Goal: Task Accomplishment & Management: Manage account settings

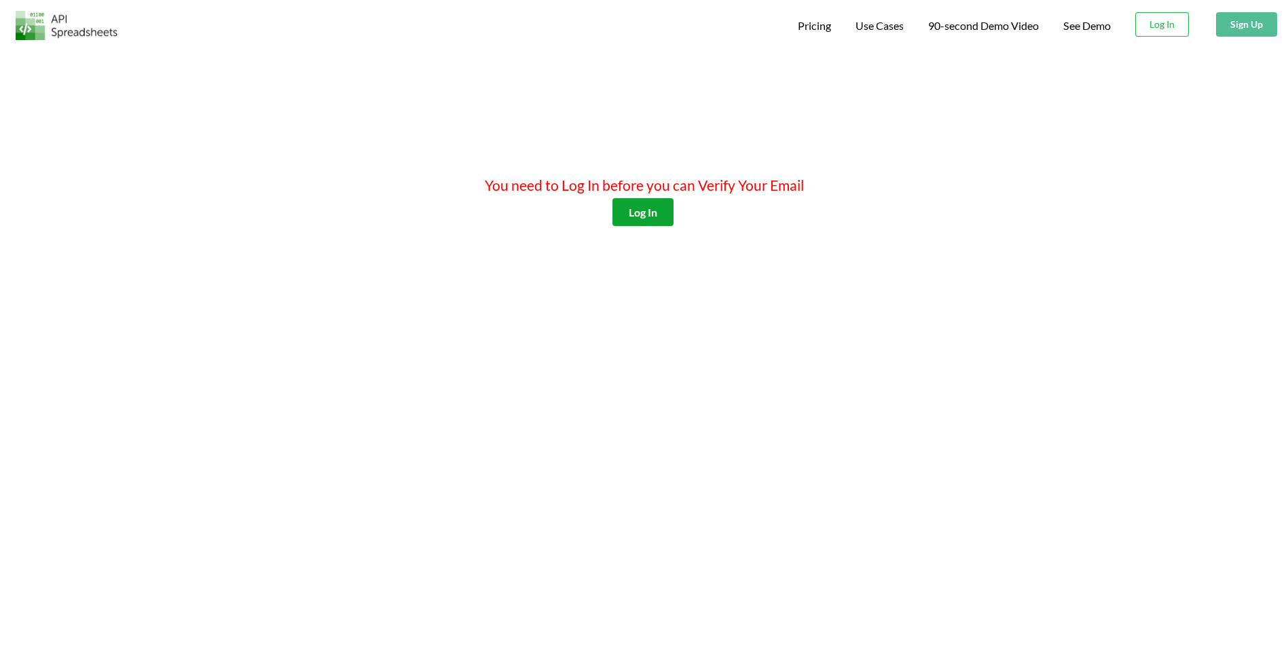
click at [648, 213] on button "Log In" at bounding box center [643, 212] width 61 height 28
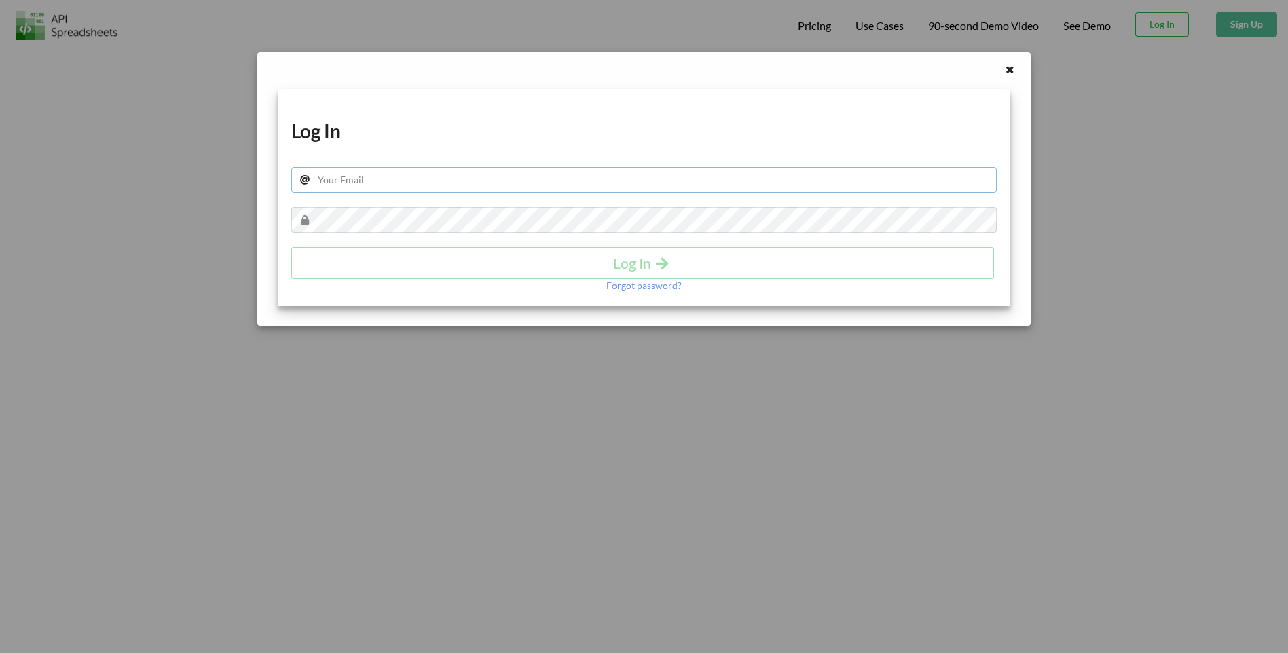
drag, startPoint x: 410, startPoint y: 168, endPoint x: 401, endPoint y: 178, distance: 13.5
click at [401, 178] on input "text" at bounding box center [643, 180] width 705 height 26
type input "[PERSON_NAME][EMAIL_ADDRESS][DOMAIN_NAME]"
click at [655, 263] on icon "submit" at bounding box center [662, 262] width 17 height 14
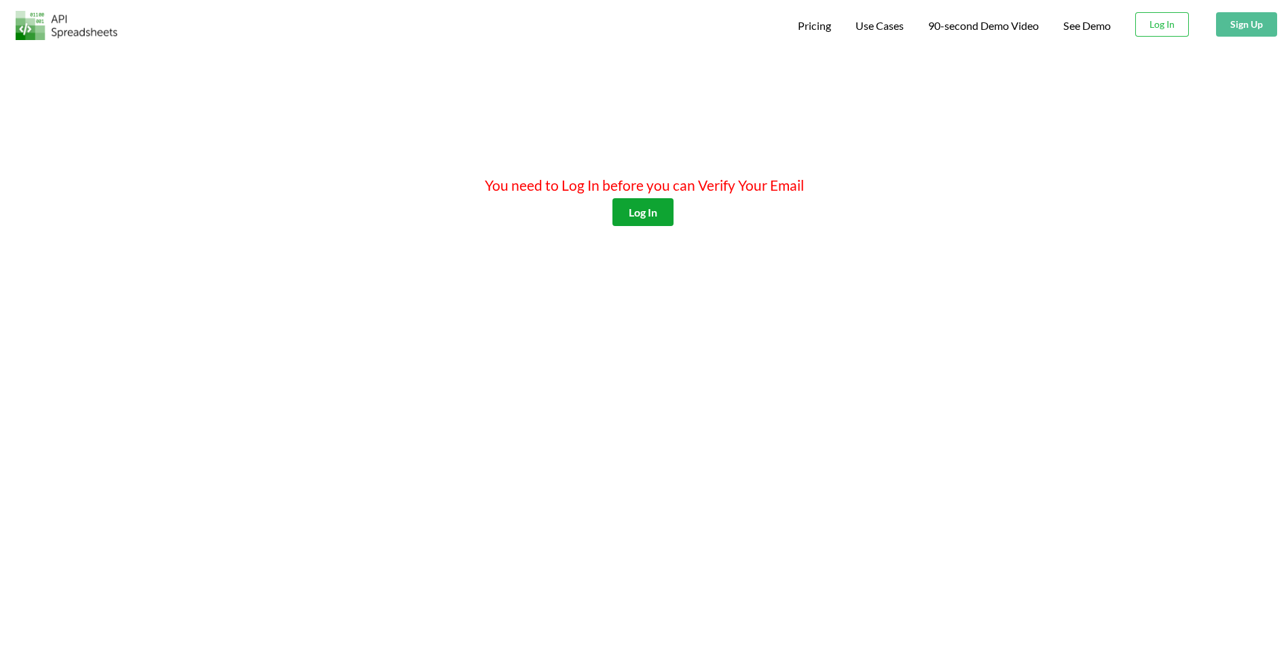
click at [651, 216] on button "Log In" at bounding box center [643, 212] width 61 height 28
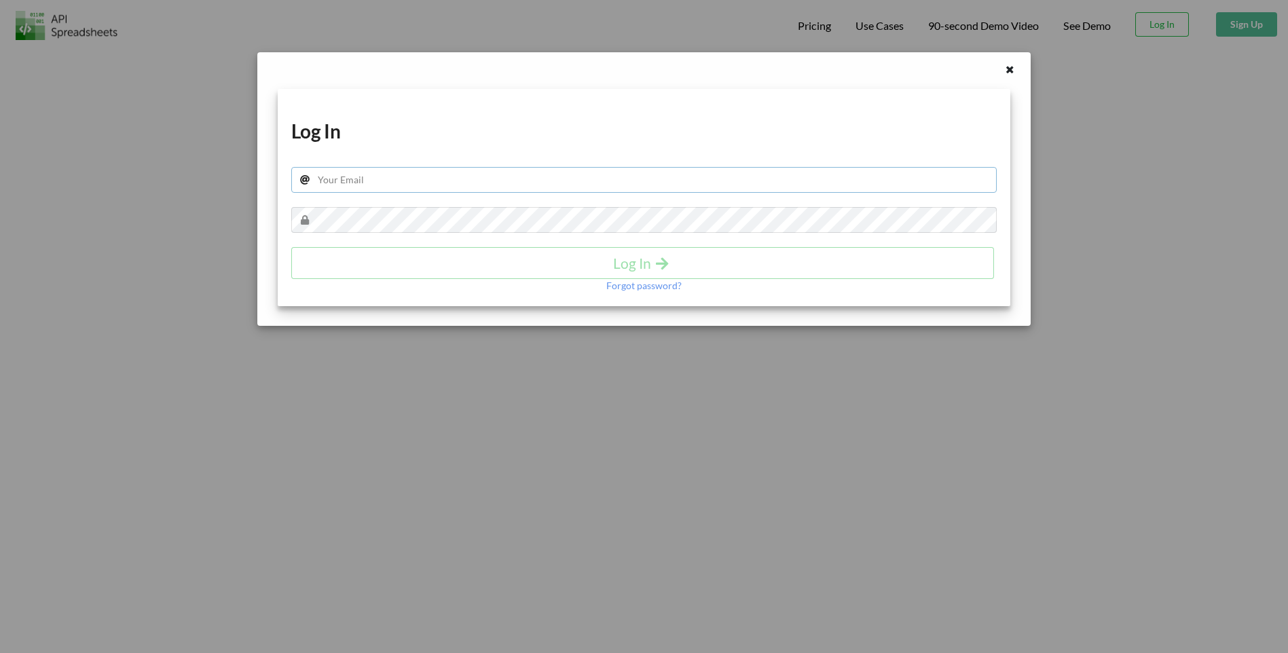
click at [525, 177] on input "text" at bounding box center [643, 180] width 705 height 26
type input "[PERSON_NAME][EMAIL_ADDRESS][DOMAIN_NAME]"
click at [633, 269] on h4 "Log In" at bounding box center [643, 263] width 674 height 17
